Goal: Task Accomplishment & Management: Complete application form

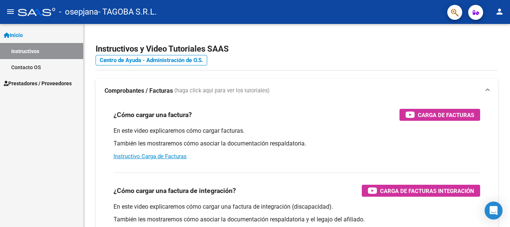
click at [51, 82] on span "Prestadores / Proveedores" at bounding box center [38, 83] width 68 height 8
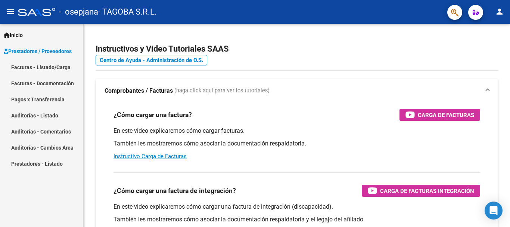
click at [46, 66] on link "Facturas - Listado/Carga" at bounding box center [41, 67] width 83 height 16
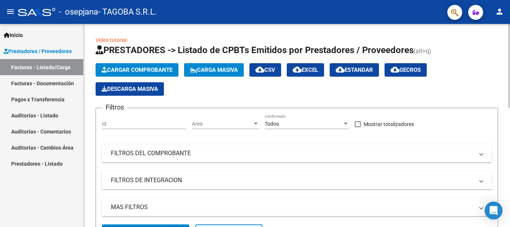
click at [135, 68] on span "Cargar Comprobante" at bounding box center [136, 69] width 71 height 7
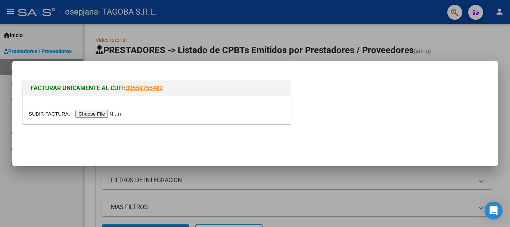
click at [111, 114] on input "file" at bounding box center [76, 114] width 94 height 8
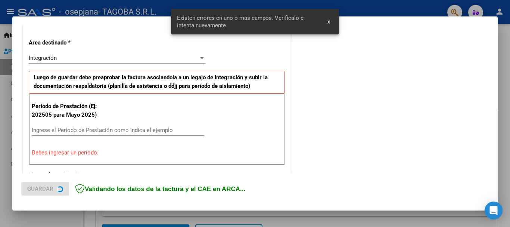
scroll to position [172, 0]
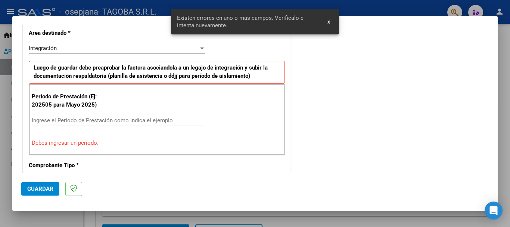
click at [78, 121] on input "Ingrese el Período de Prestación como indica el ejemplo" at bounding box center [118, 120] width 172 height 7
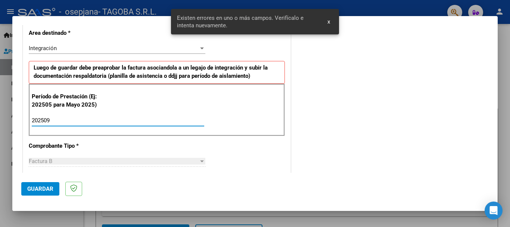
type input "202509"
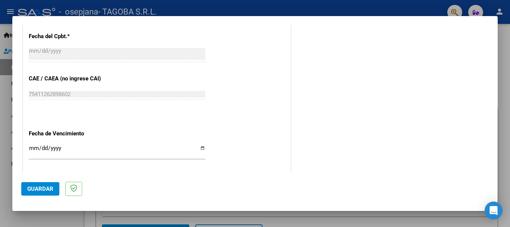
scroll to position [434, 0]
click at [202, 146] on input "Ingresar la fecha" at bounding box center [117, 150] width 177 height 12
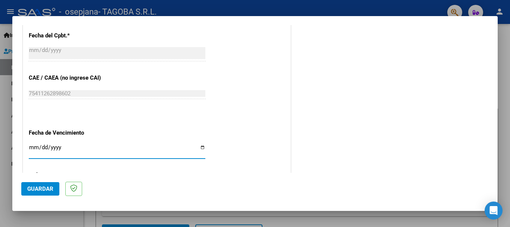
type input "[DATE]"
click at [44, 187] on span "Guardar" at bounding box center [40, 188] width 26 height 7
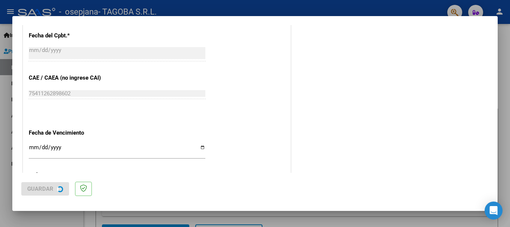
scroll to position [0, 0]
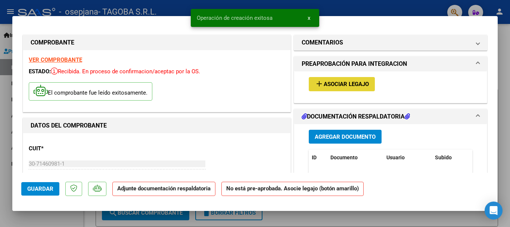
click at [350, 80] on span "add Asociar Legajo" at bounding box center [342, 83] width 54 height 7
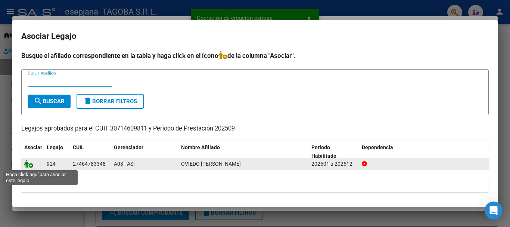
click at [27, 163] on icon at bounding box center [28, 163] width 9 height 8
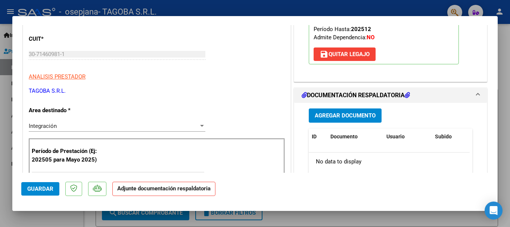
scroll to position [112, 0]
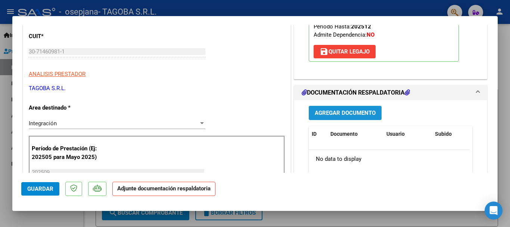
click at [336, 116] on button "Agregar Documento" at bounding box center [345, 113] width 73 height 14
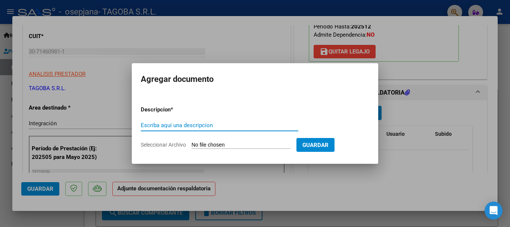
click at [236, 125] on input "Escriba aquí una descripcion" at bounding box center [219, 125] width 157 height 7
type input "planilla de asistencia"
click at [236, 147] on input "Seleccionar Archivo" at bounding box center [240, 144] width 99 height 7
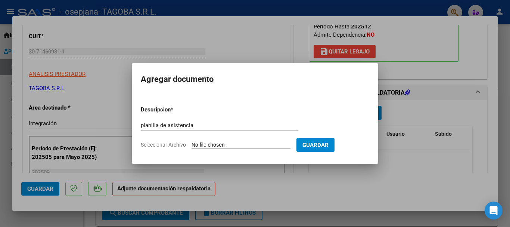
type input "C:\fakepath\PLAN OVIEDO [DATE].bmp"
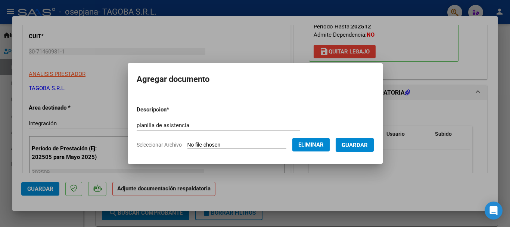
click at [359, 147] on span "Guardar" at bounding box center [354, 144] width 26 height 7
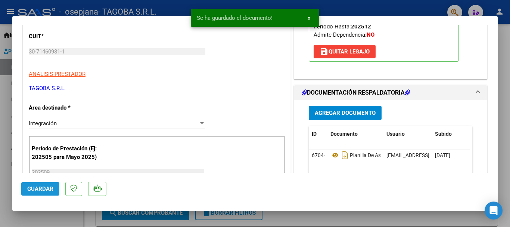
click at [54, 190] on button "Guardar" at bounding box center [40, 188] width 38 height 13
click at [51, 188] on span "Guardar" at bounding box center [40, 188] width 26 height 7
click at [371, 11] on div at bounding box center [255, 113] width 510 height 227
type input "$ 0,00"
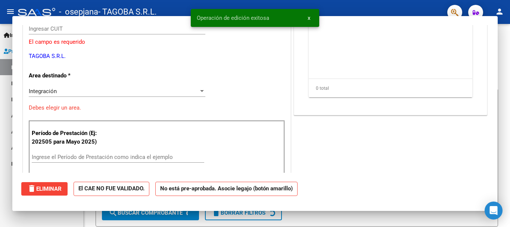
scroll to position [89, 0]
